Goal: Task Accomplishment & Management: Complete application form

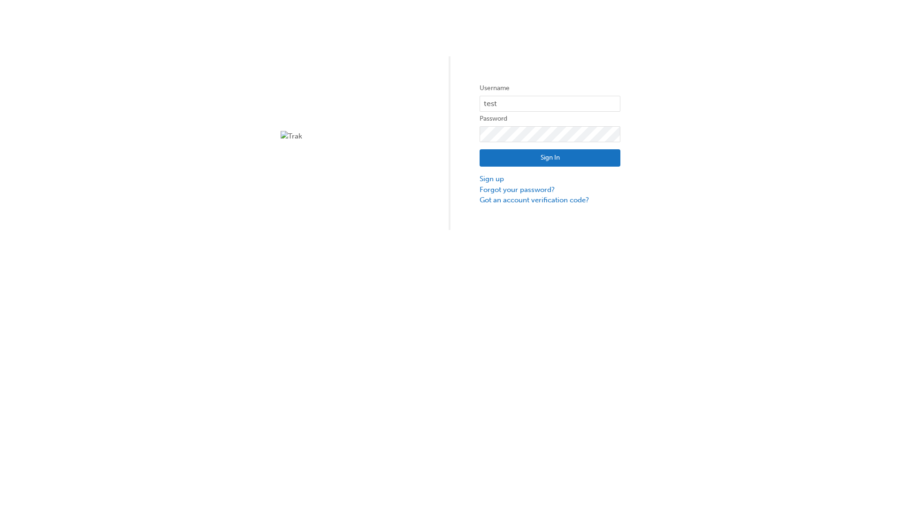
type input "test.e2e.user14"
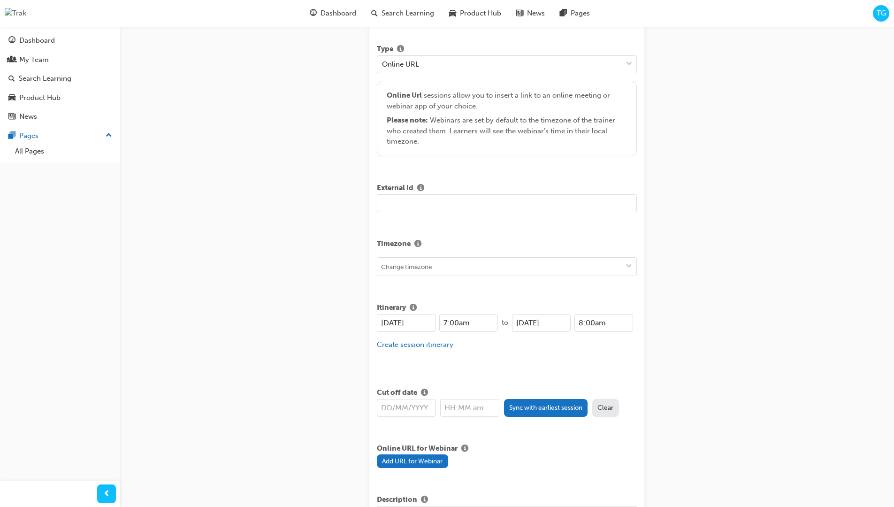
type input "Title for testing purposes"
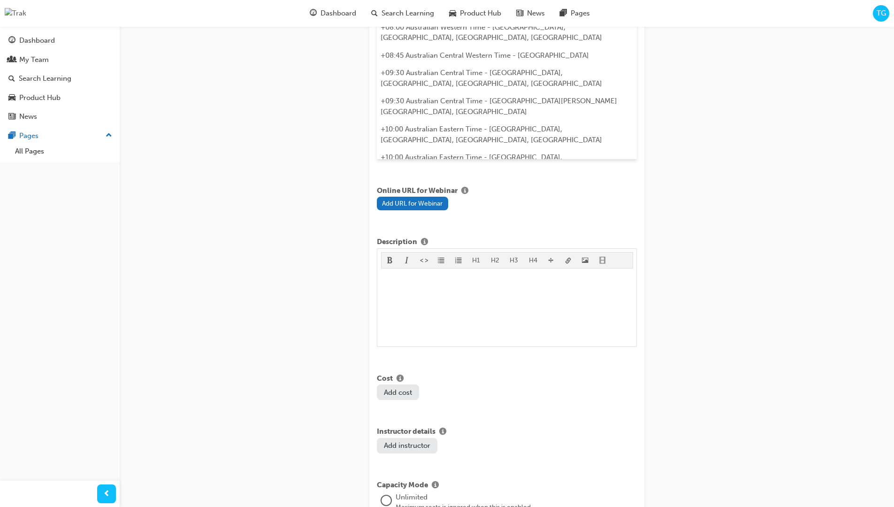
type input "australian western time"
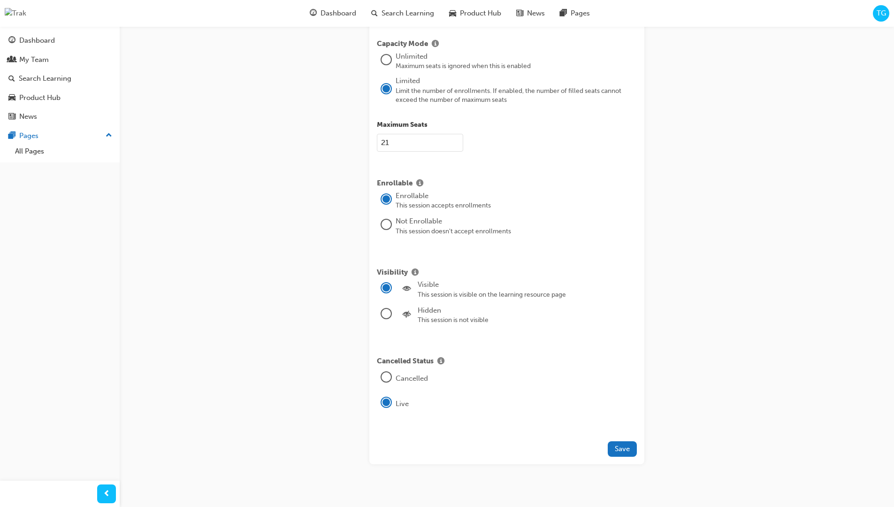
type input "21"
type input "[DATE]"
type input "7:00am"
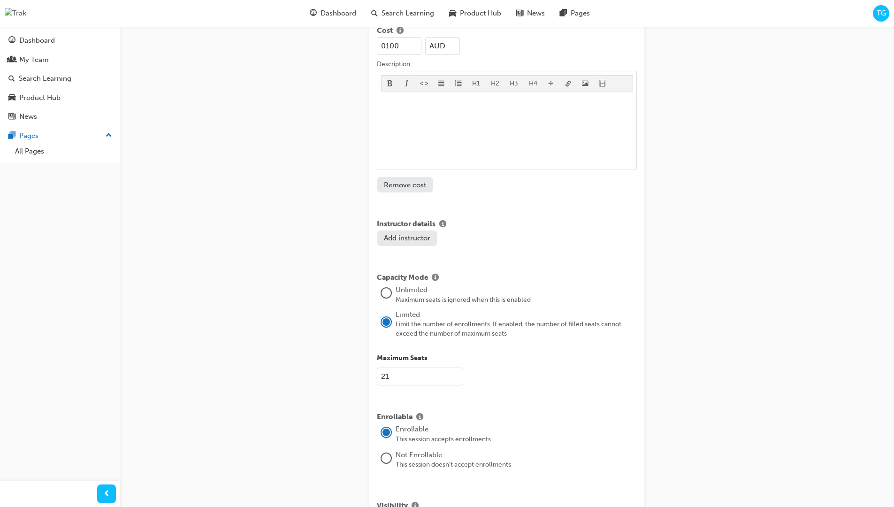
type input "100"
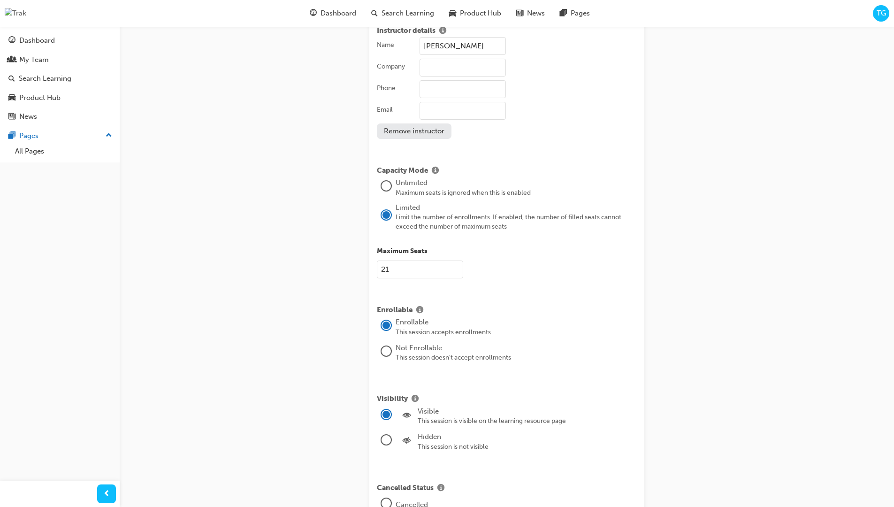
type input "[PERSON_NAME]"
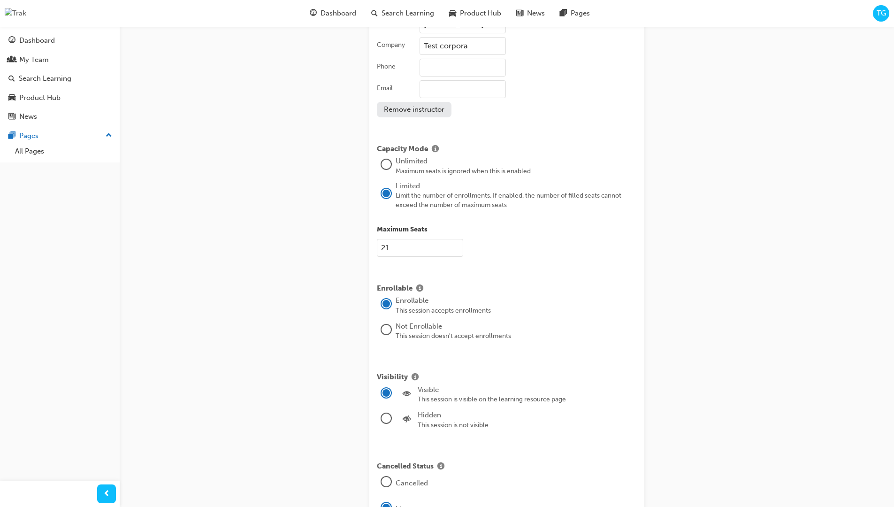
type input "Test corporation"
